Goal: Task Accomplishment & Management: Complete application form

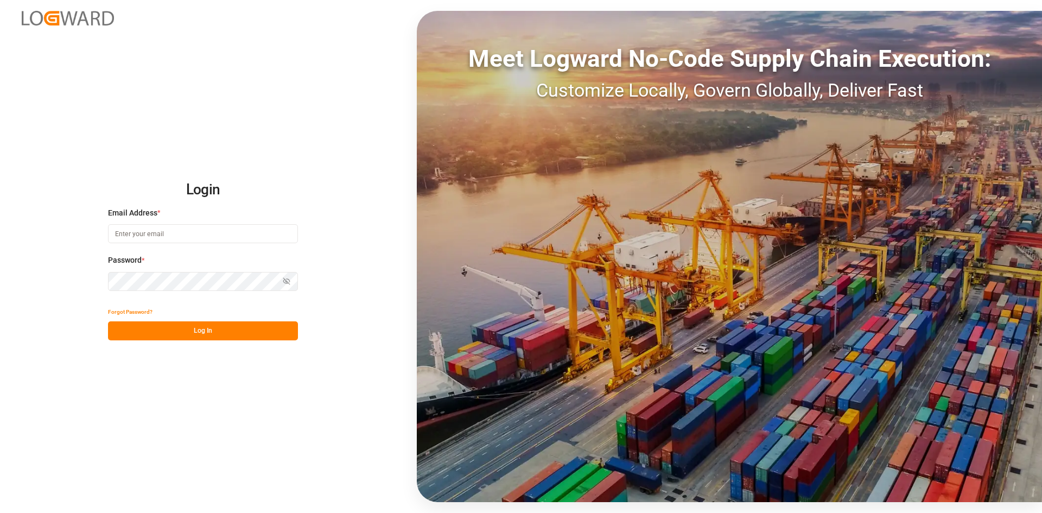
type input "[EMAIL_ADDRESS][DOMAIN_NAME]"
click at [197, 338] on button "Log In" at bounding box center [203, 330] width 190 height 19
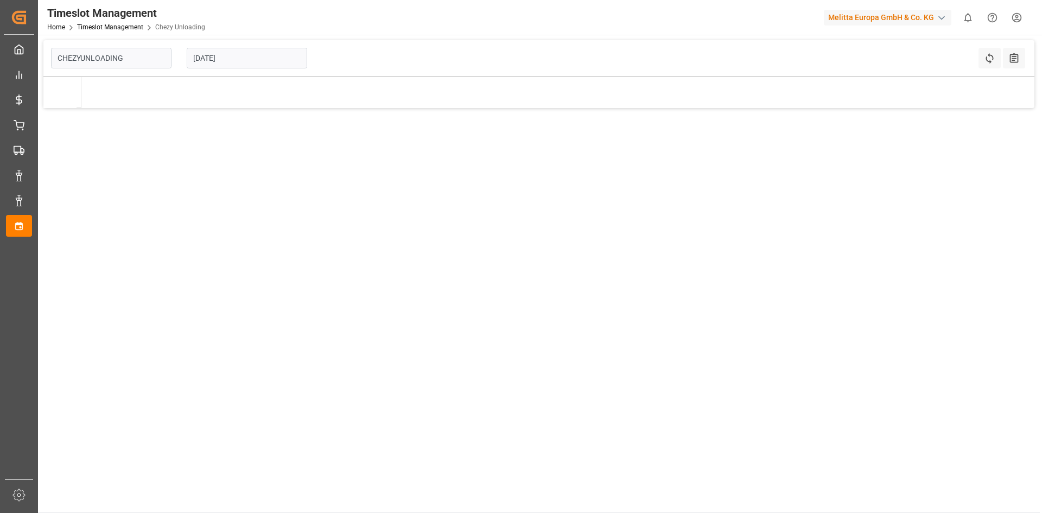
type input "Chezy Unloading"
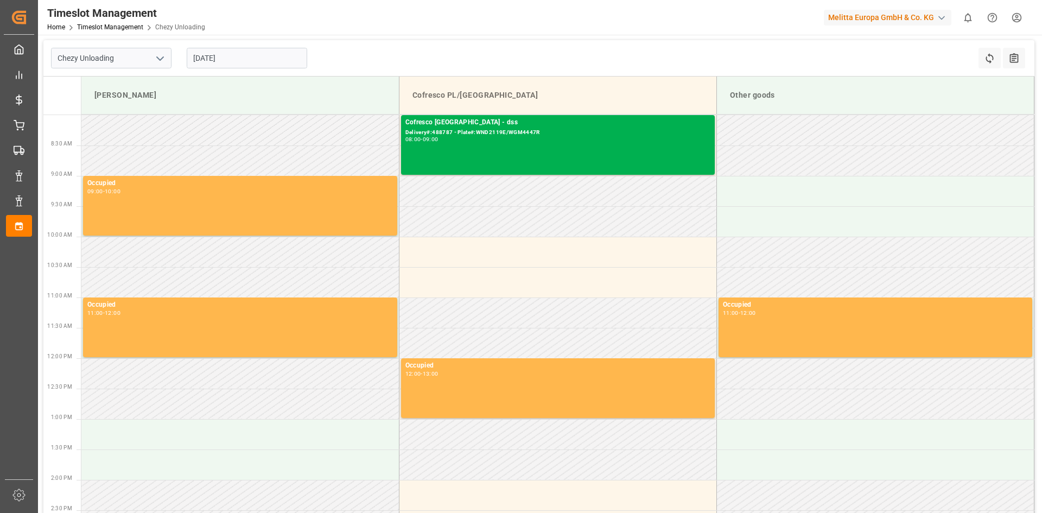
click at [225, 63] on input "[DATE]" at bounding box center [247, 58] width 120 height 21
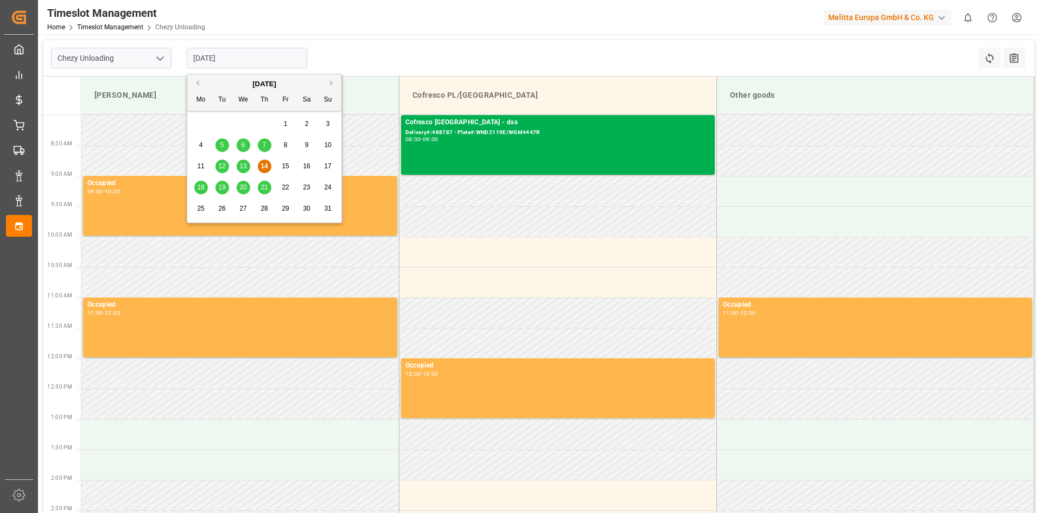
click at [240, 186] on span "20" at bounding box center [242, 187] width 7 height 8
type input "[DATE]"
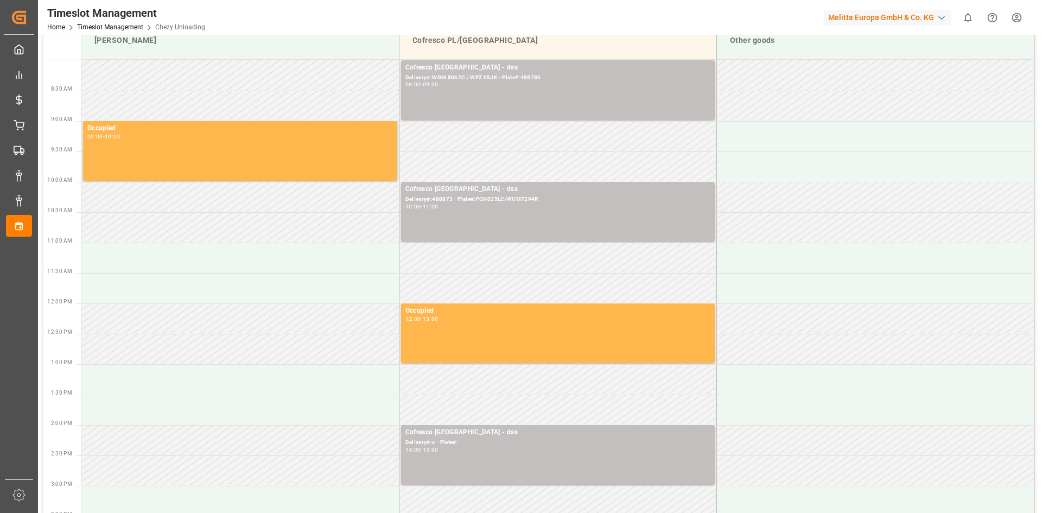
scroll to position [54, 0]
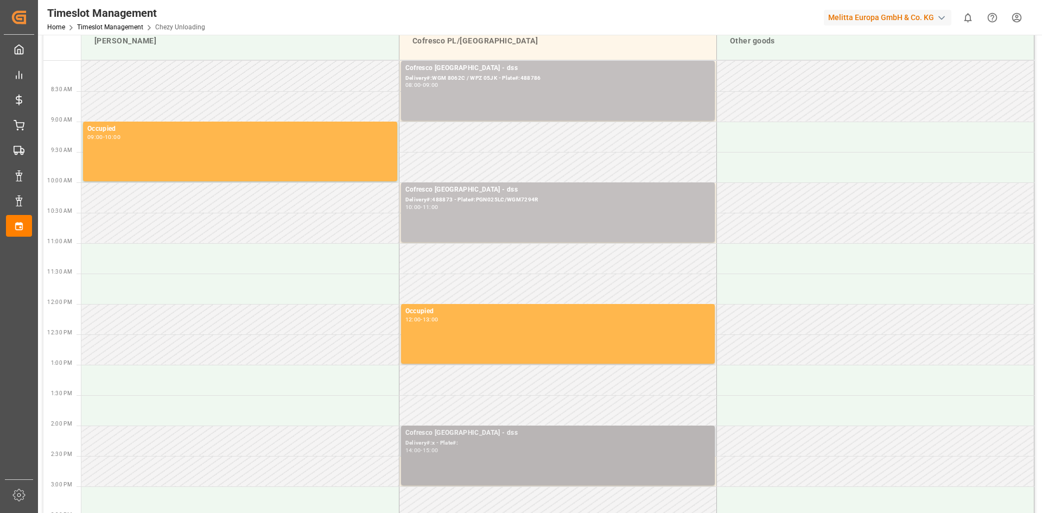
click at [469, 449] on div "14:00 - 15:00" at bounding box center [557, 451] width 305 height 6
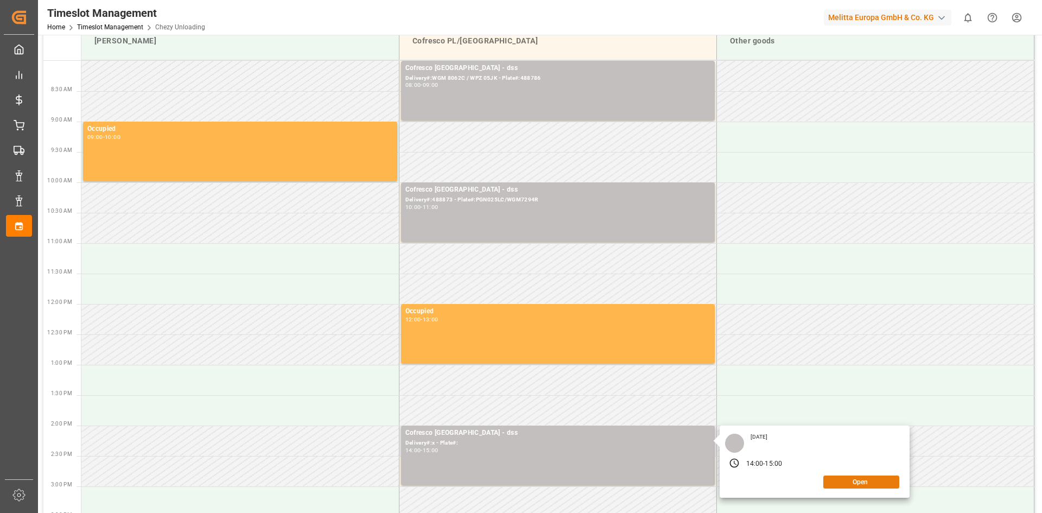
click at [860, 478] on button "Open" at bounding box center [861, 481] width 76 height 13
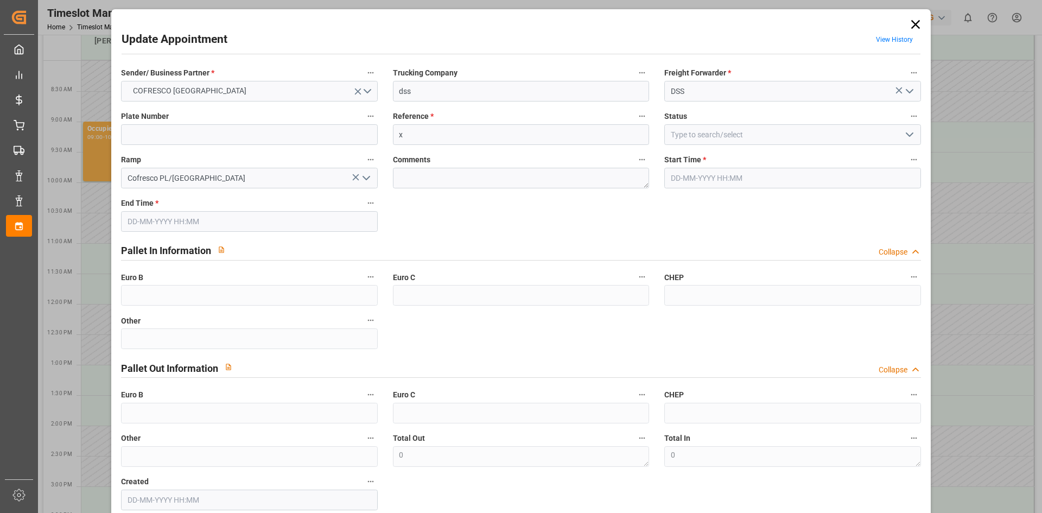
type input "[DATE] 14:00"
type input "[DATE] 15:00"
type input "[DATE] 09:07"
click at [431, 130] on input "x" at bounding box center [521, 134] width 256 height 21
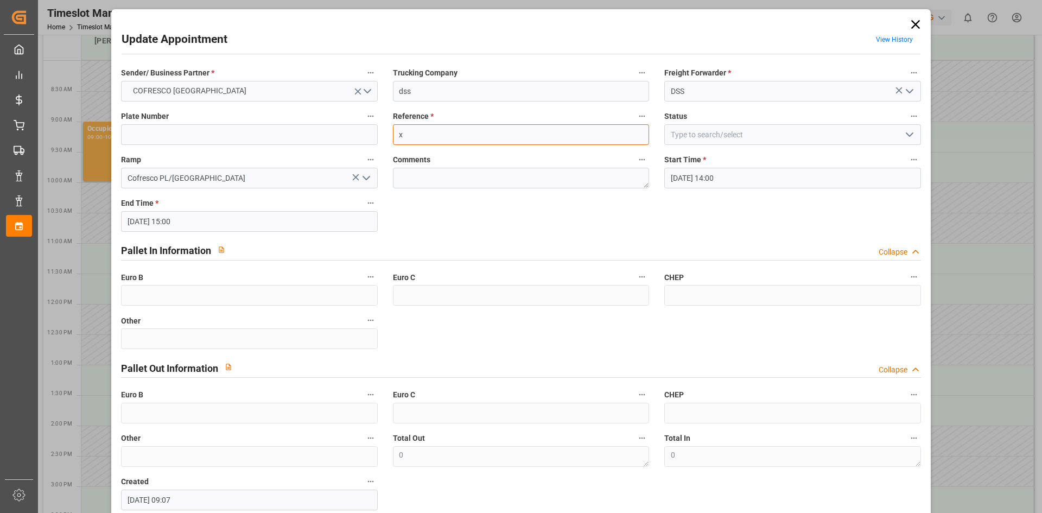
paste input "" 488941""
drag, startPoint x: 406, startPoint y: 135, endPoint x: 377, endPoint y: 137, distance: 28.8
click at [377, 137] on div "Sender/ Business Partner * COFRESCO POLAND Trucking Company dss Freight Forward…" at bounding box center [520, 288] width 814 height 452
type input "488941"
click at [228, 136] on input at bounding box center [249, 134] width 256 height 21
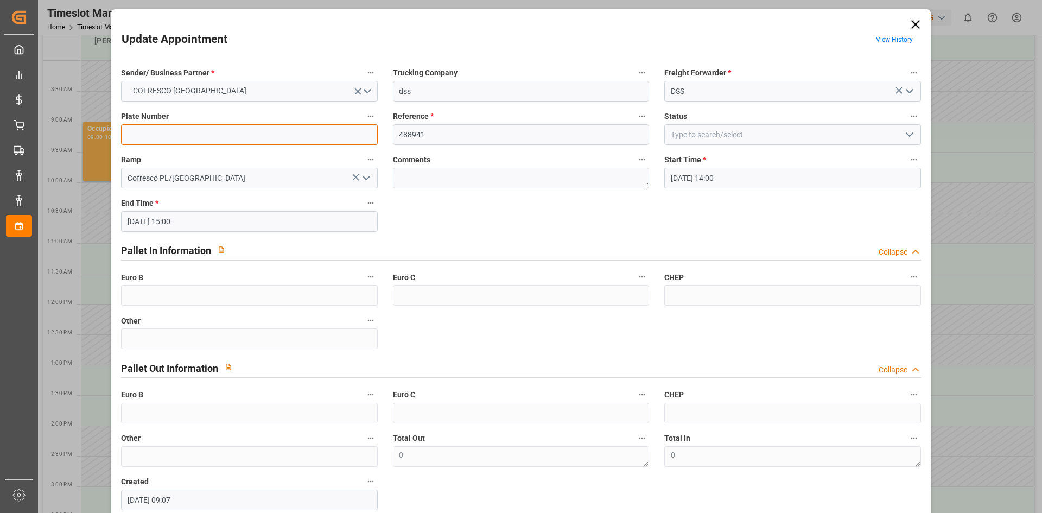
paste input "GDA2577A/CTR43852"
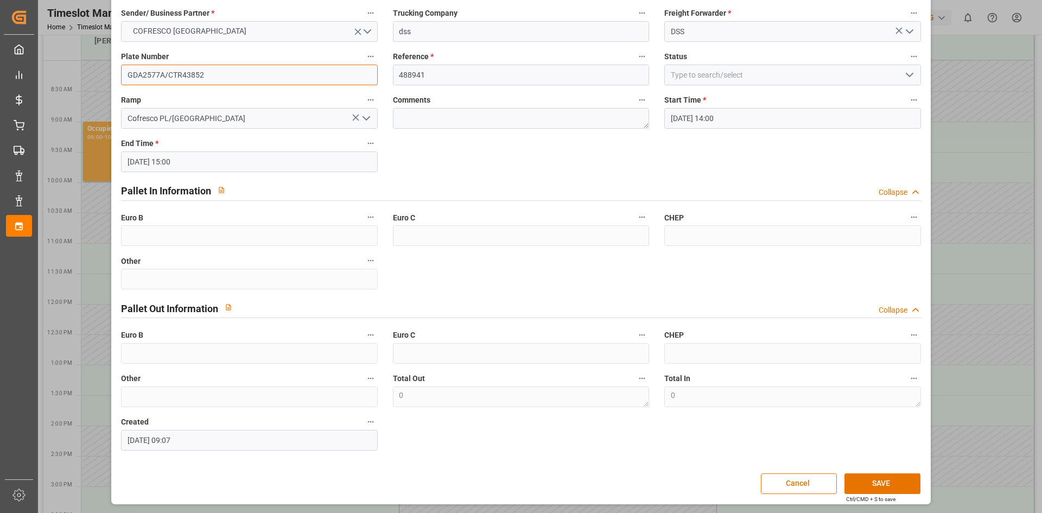
scroll to position [60, 0]
type input "GDA2577A/CTR43852"
click at [875, 480] on button "SAVE" at bounding box center [882, 483] width 76 height 21
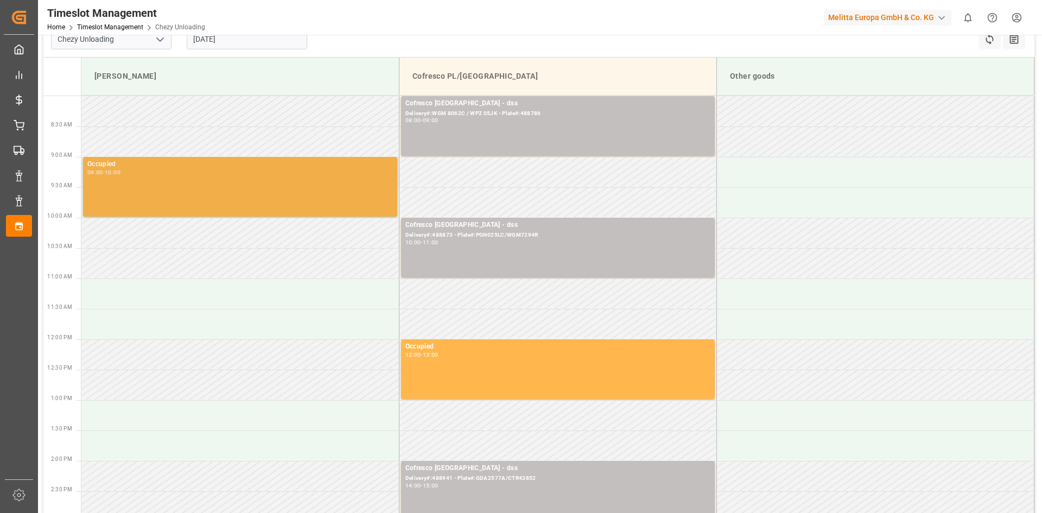
scroll to position [0, 0]
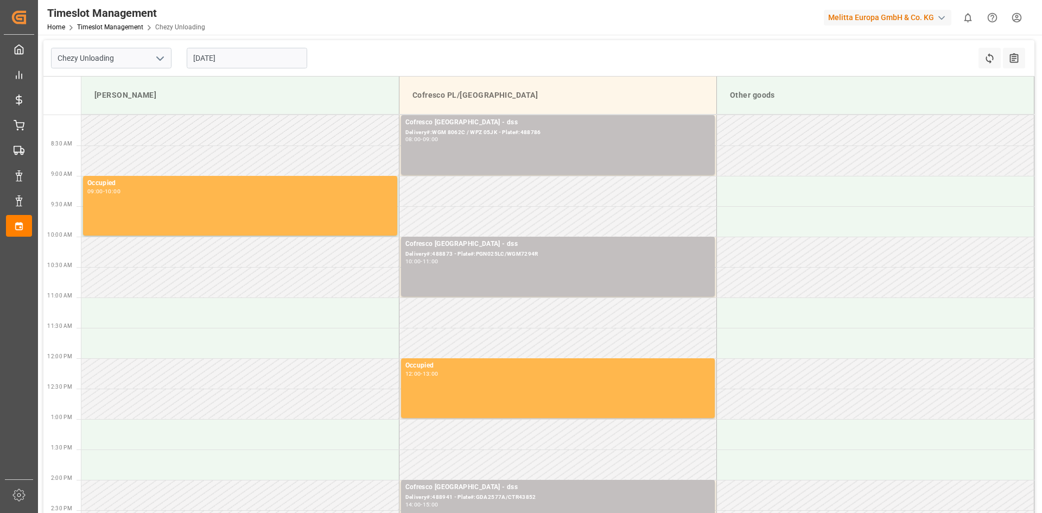
click at [218, 48] on input "[DATE]" at bounding box center [247, 58] width 120 height 21
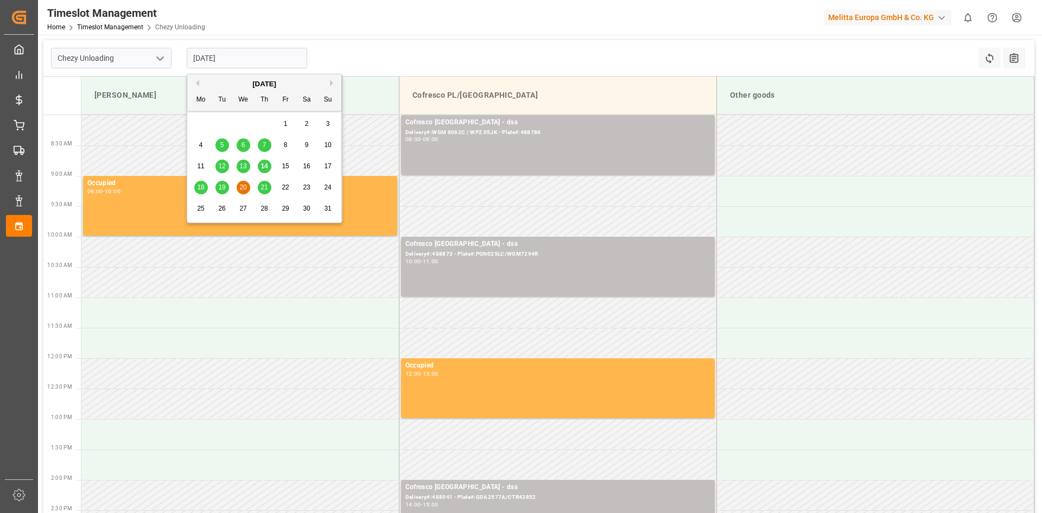
click at [221, 211] on span "26" at bounding box center [221, 209] width 7 height 8
type input "[DATE]"
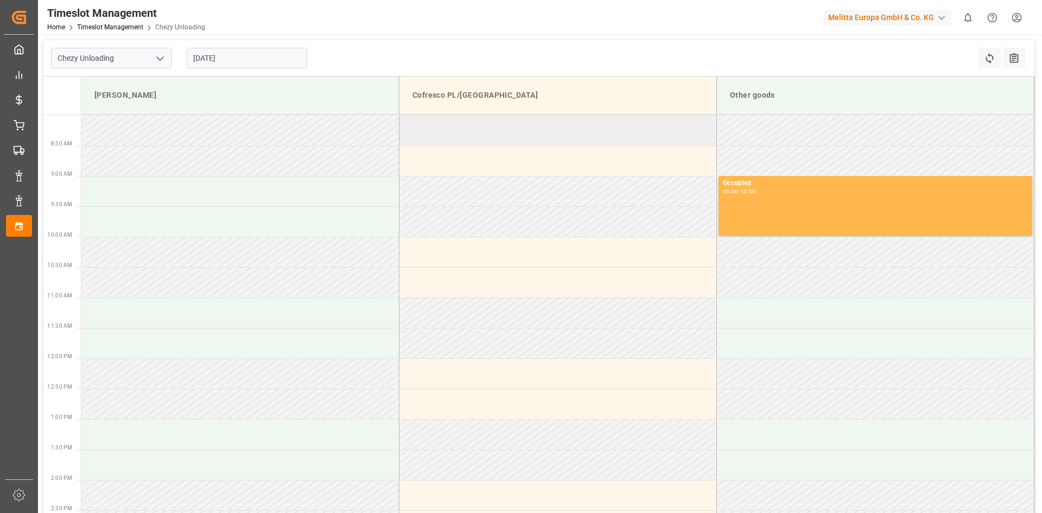
click at [463, 136] on td at bounding box center [557, 130] width 317 height 30
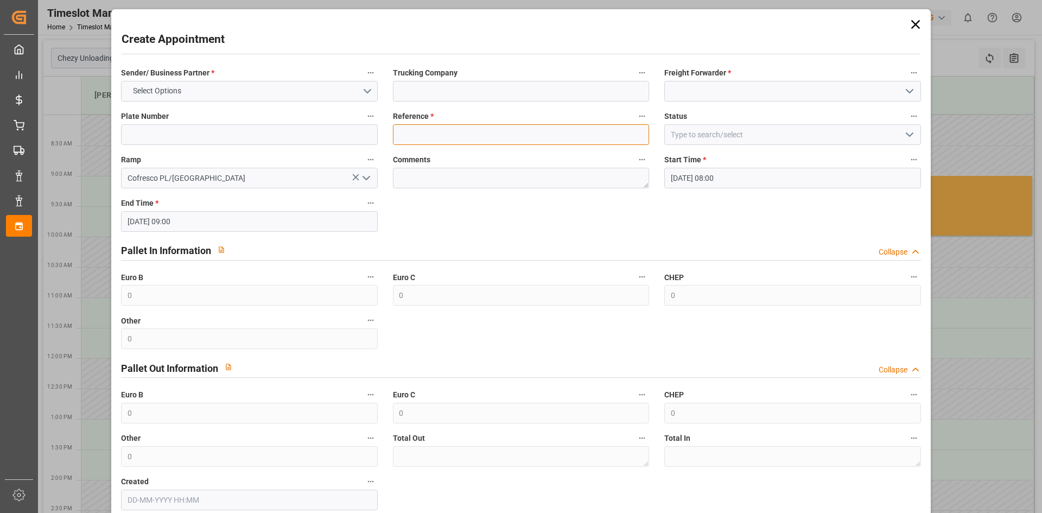
click at [466, 127] on input at bounding box center [521, 134] width 256 height 21
paste input "488910"
type input "488910"
click at [461, 88] on input at bounding box center [521, 91] width 256 height 21
type input "DSS"
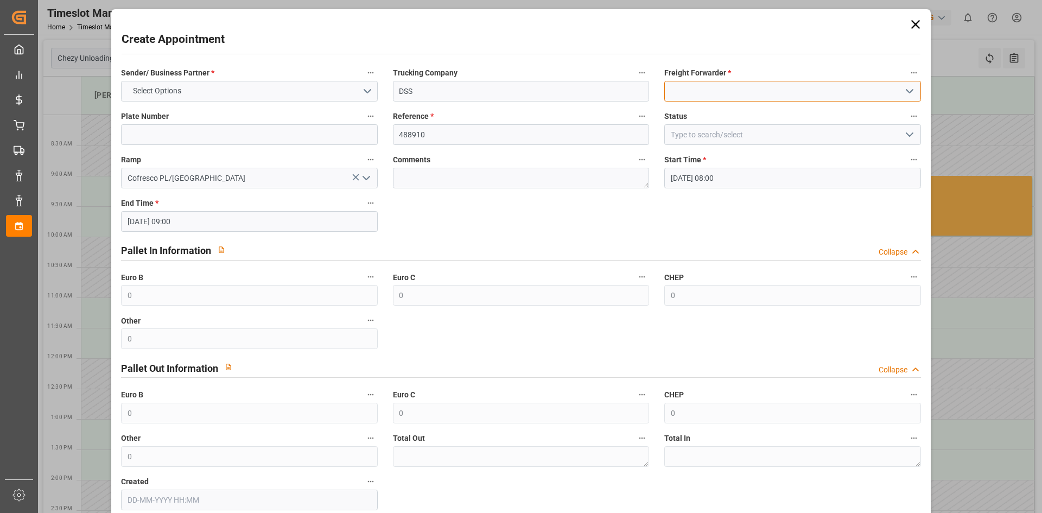
click at [774, 88] on input at bounding box center [792, 91] width 256 height 21
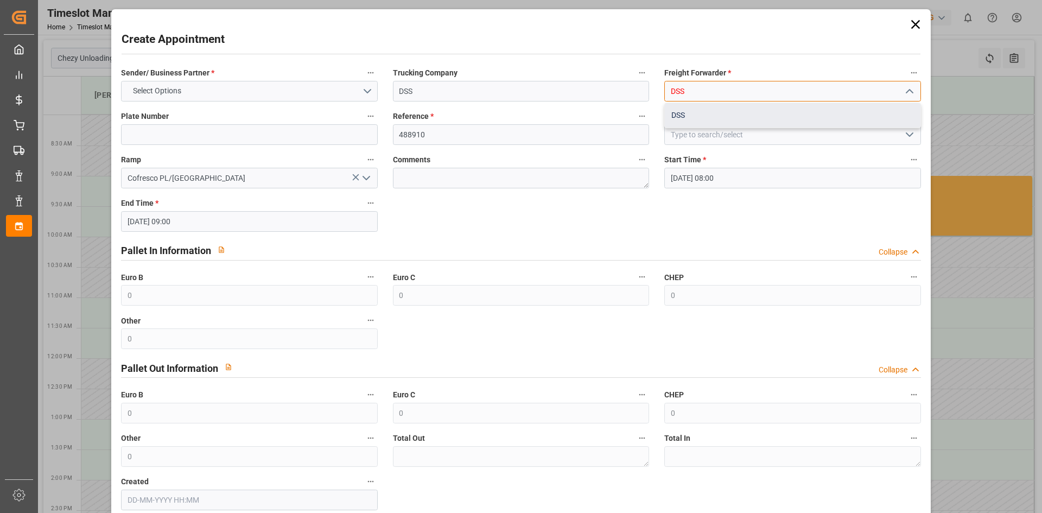
click at [693, 113] on div "DSS" at bounding box center [792, 115] width 255 height 24
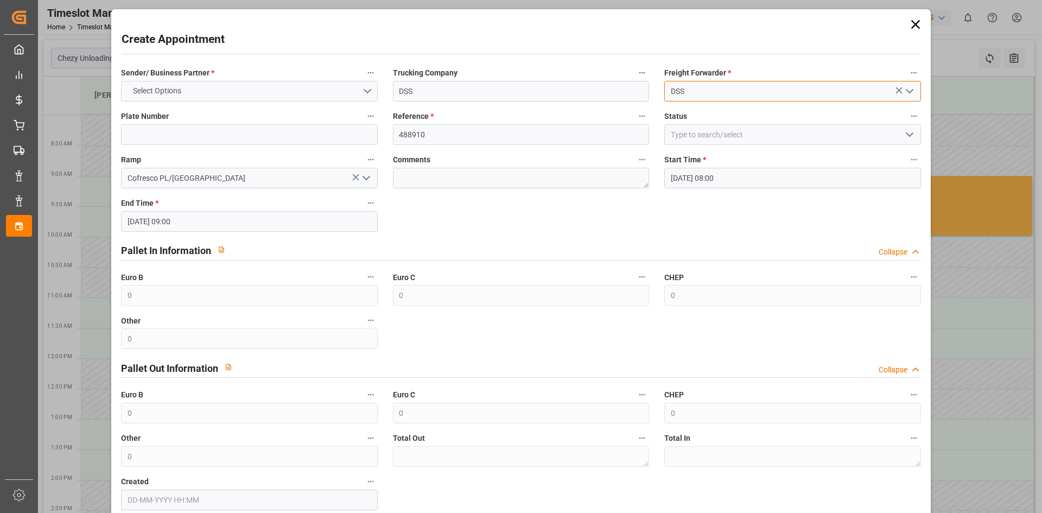
type input "DSS"
click at [273, 94] on button "Select Options" at bounding box center [249, 91] width 256 height 21
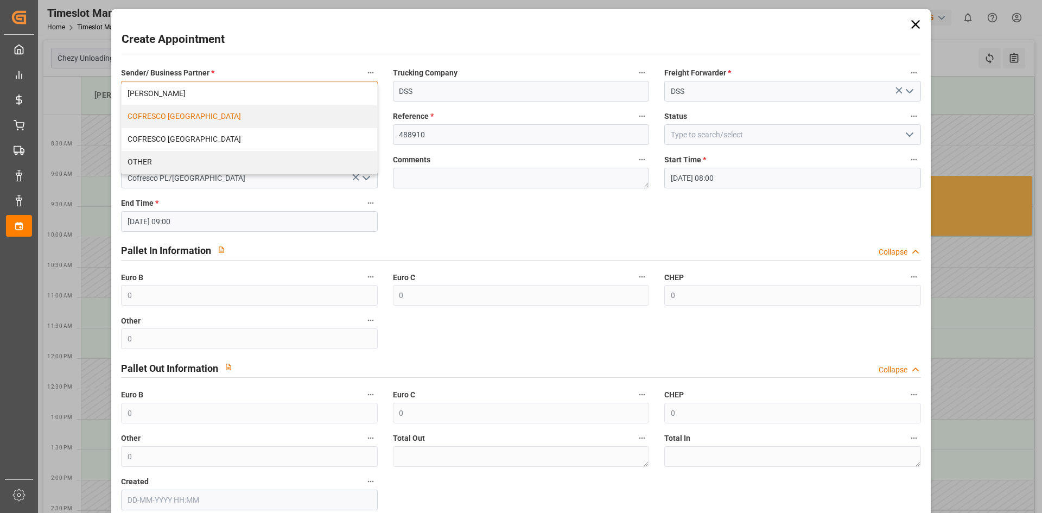
click at [199, 119] on div "COFRESCO [GEOGRAPHIC_DATA]" at bounding box center [249, 116] width 255 height 23
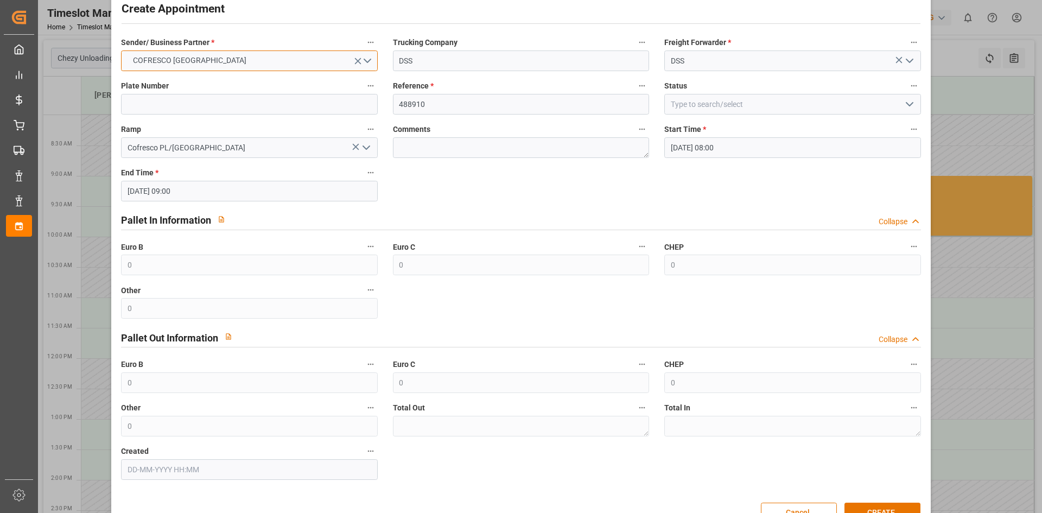
scroll to position [60, 0]
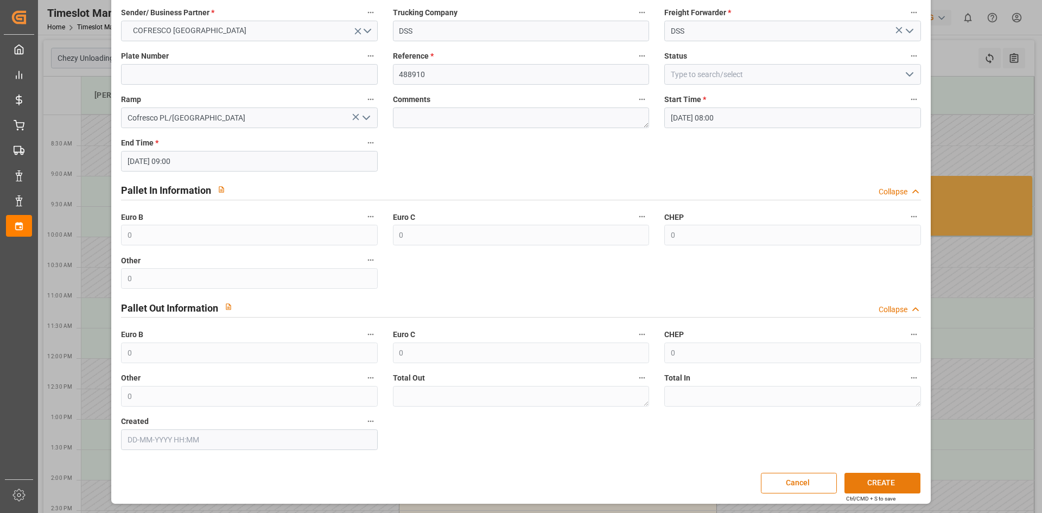
click at [867, 478] on button "CREATE" at bounding box center [882, 483] width 76 height 21
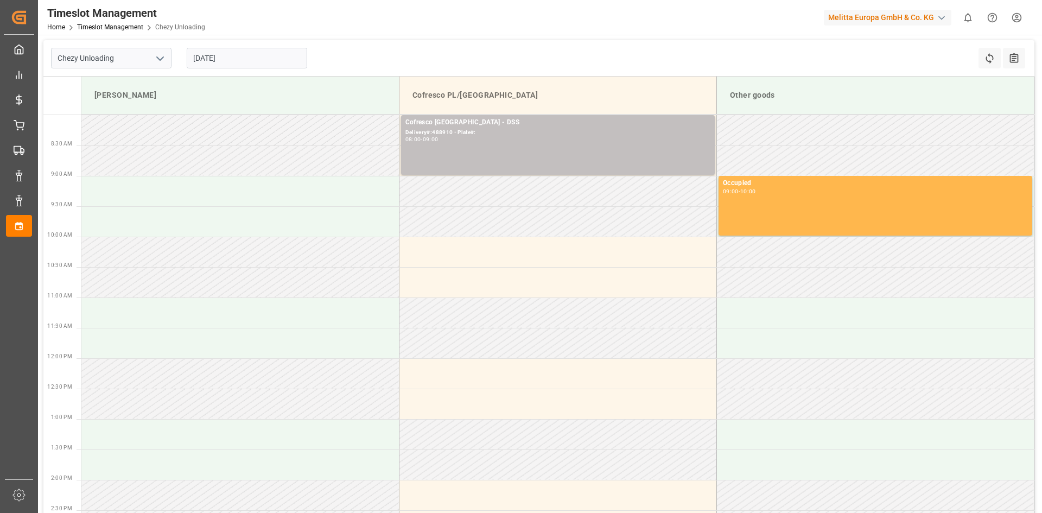
click at [271, 61] on input "[DATE]" at bounding box center [247, 58] width 120 height 21
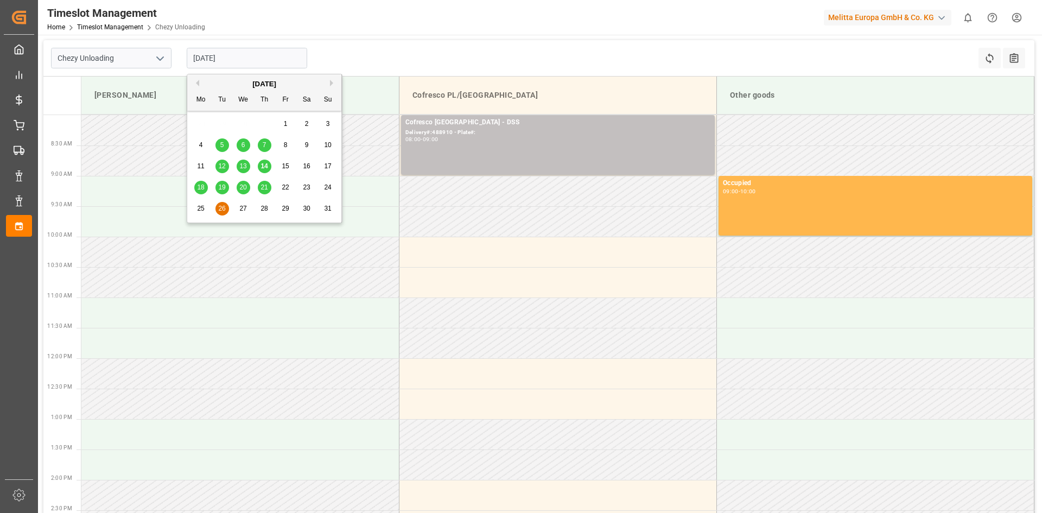
click at [240, 187] on span "20" at bounding box center [242, 187] width 7 height 8
type input "[DATE]"
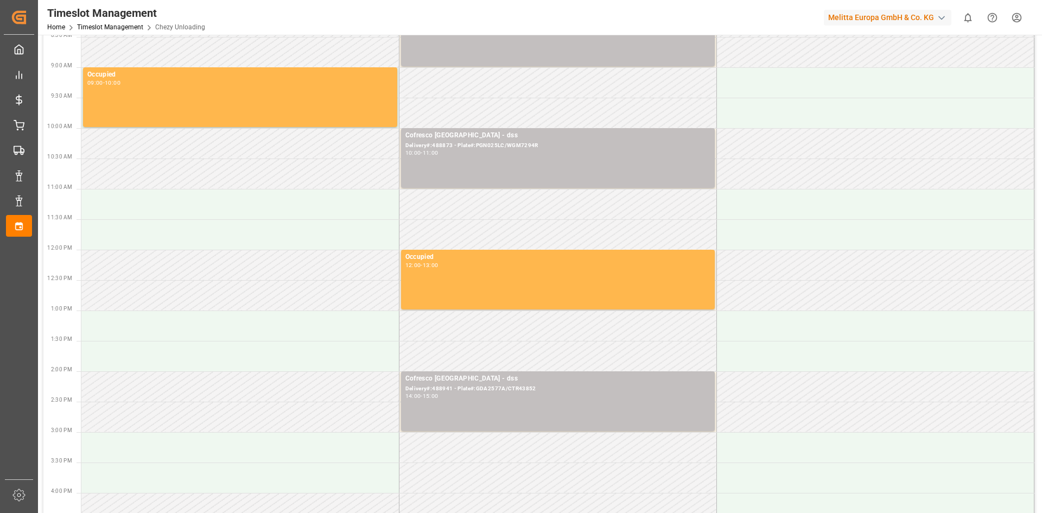
scroll to position [0, 0]
